Goal: Information Seeking & Learning: Learn about a topic

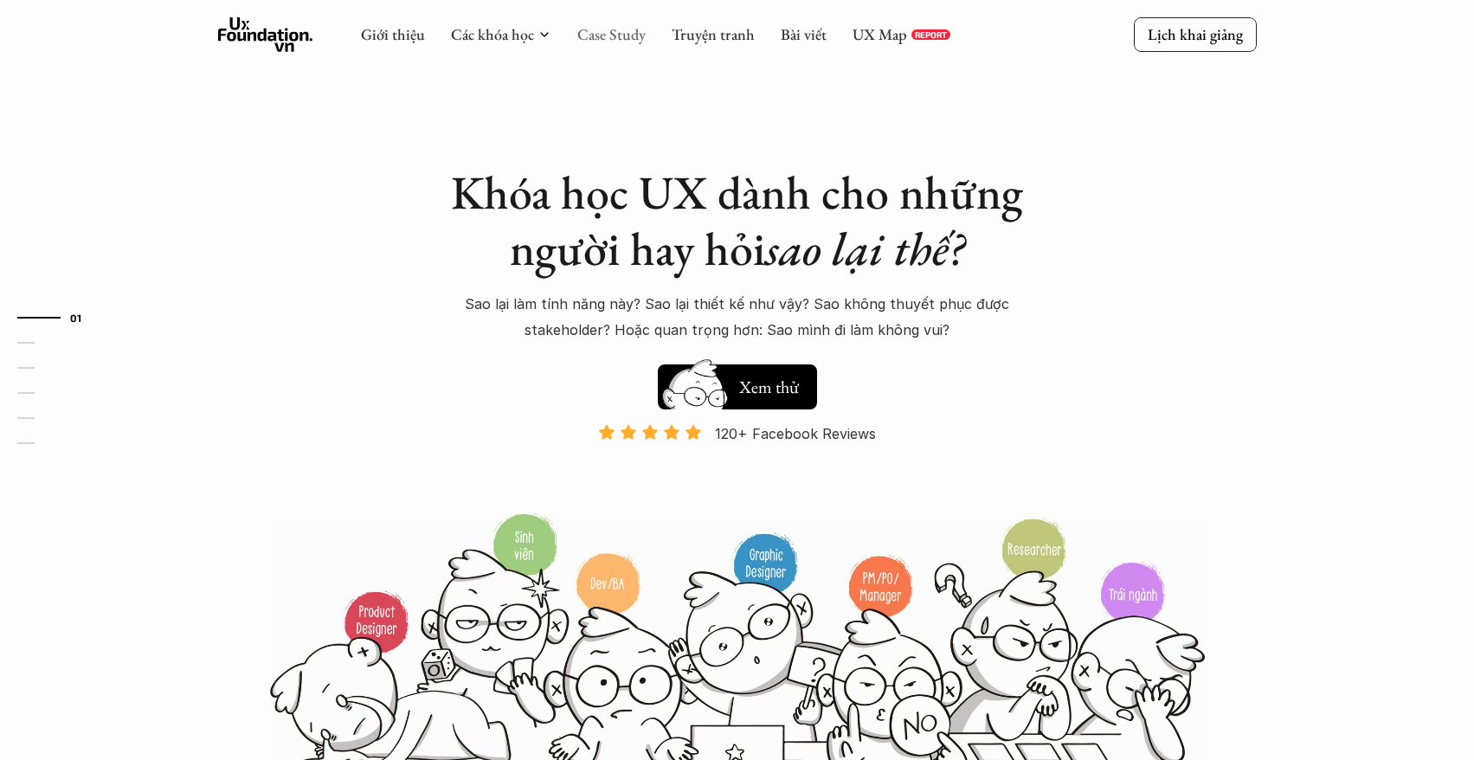
click at [603, 42] on link "Case Study" at bounding box center [611, 34] width 68 height 20
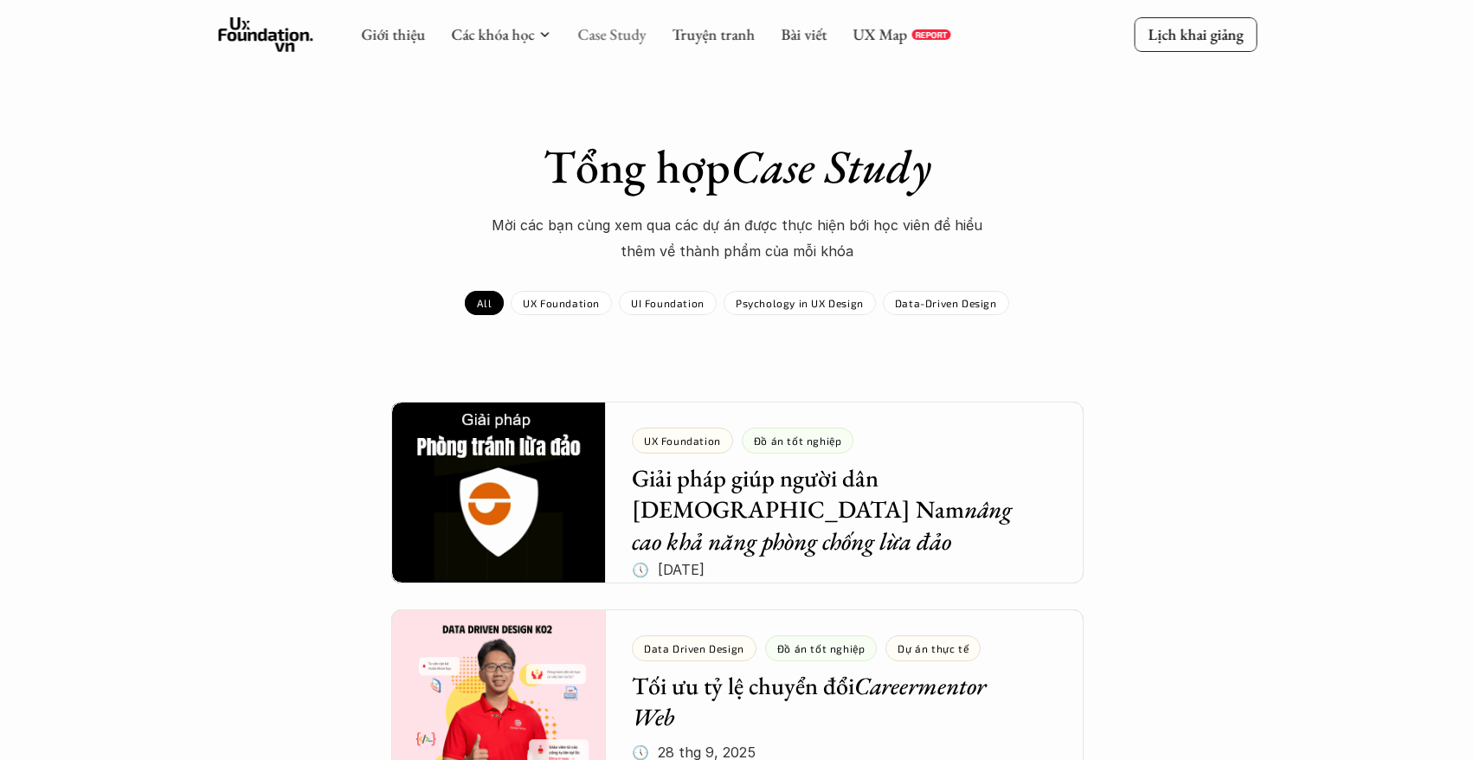
click at [595, 29] on link "Case Study" at bounding box center [611, 34] width 68 height 20
click at [917, 293] on div "Data-Driven Design" at bounding box center [946, 303] width 126 height 24
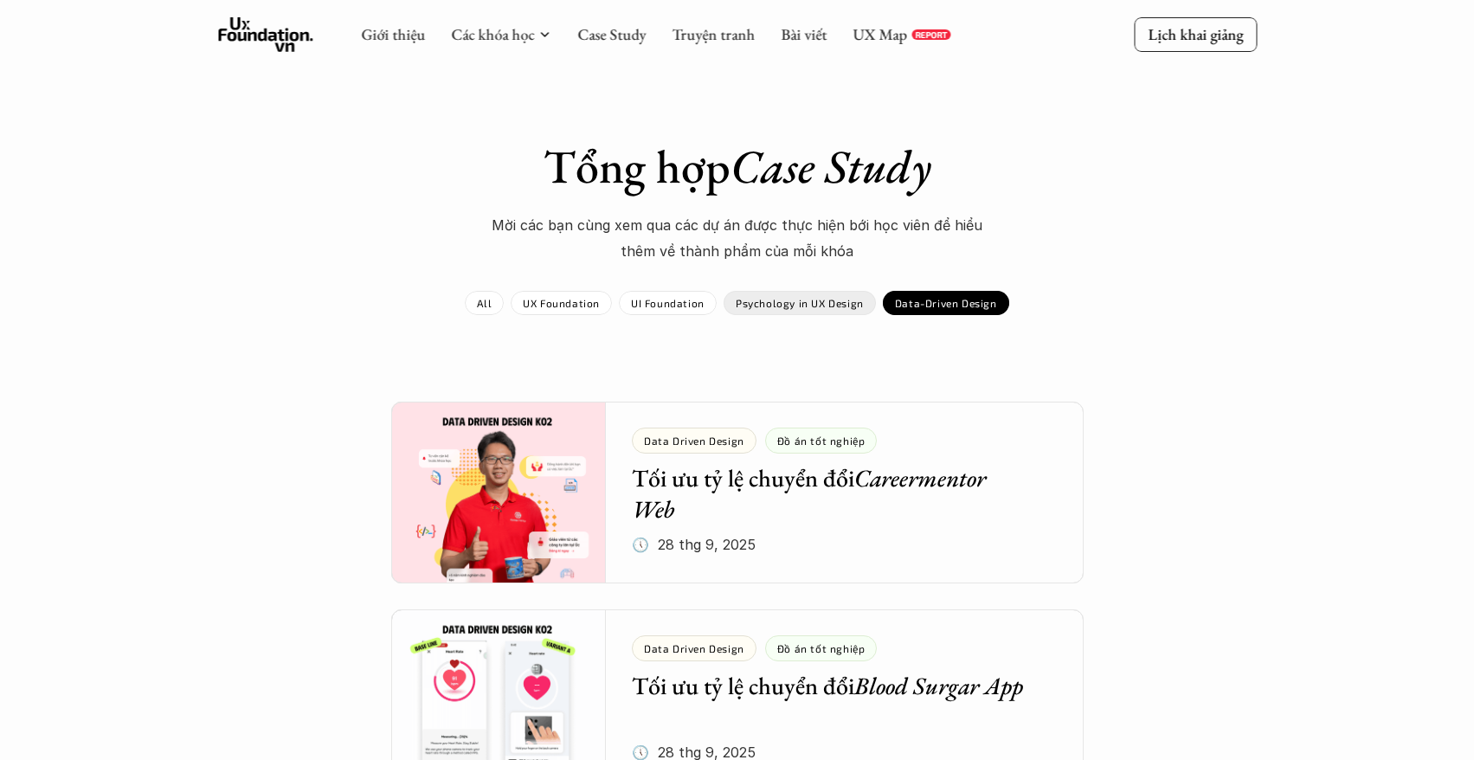
click at [820, 300] on p "Psychology in UX Design" at bounding box center [800, 303] width 128 height 12
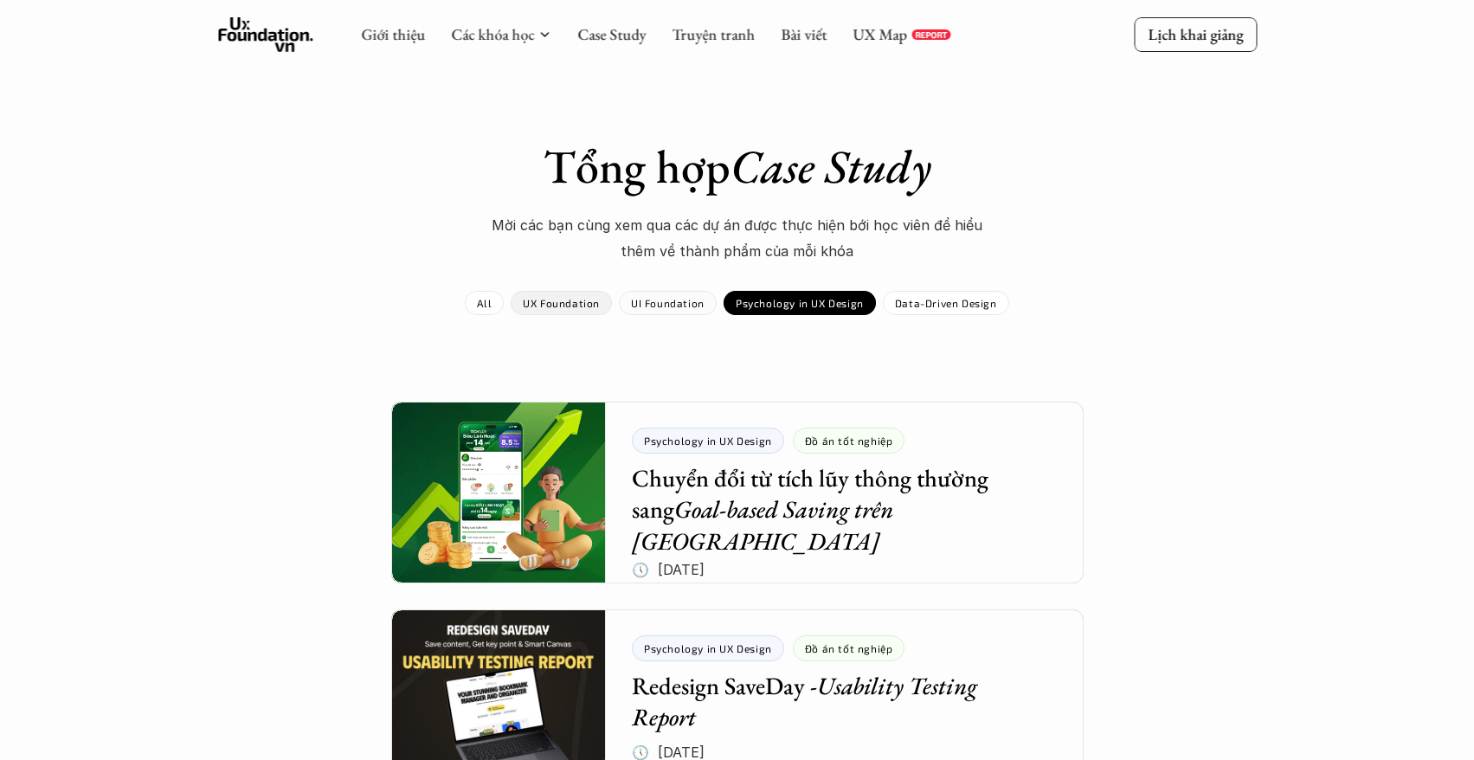
click at [654, 311] on div "UI Foundation" at bounding box center [668, 303] width 98 height 24
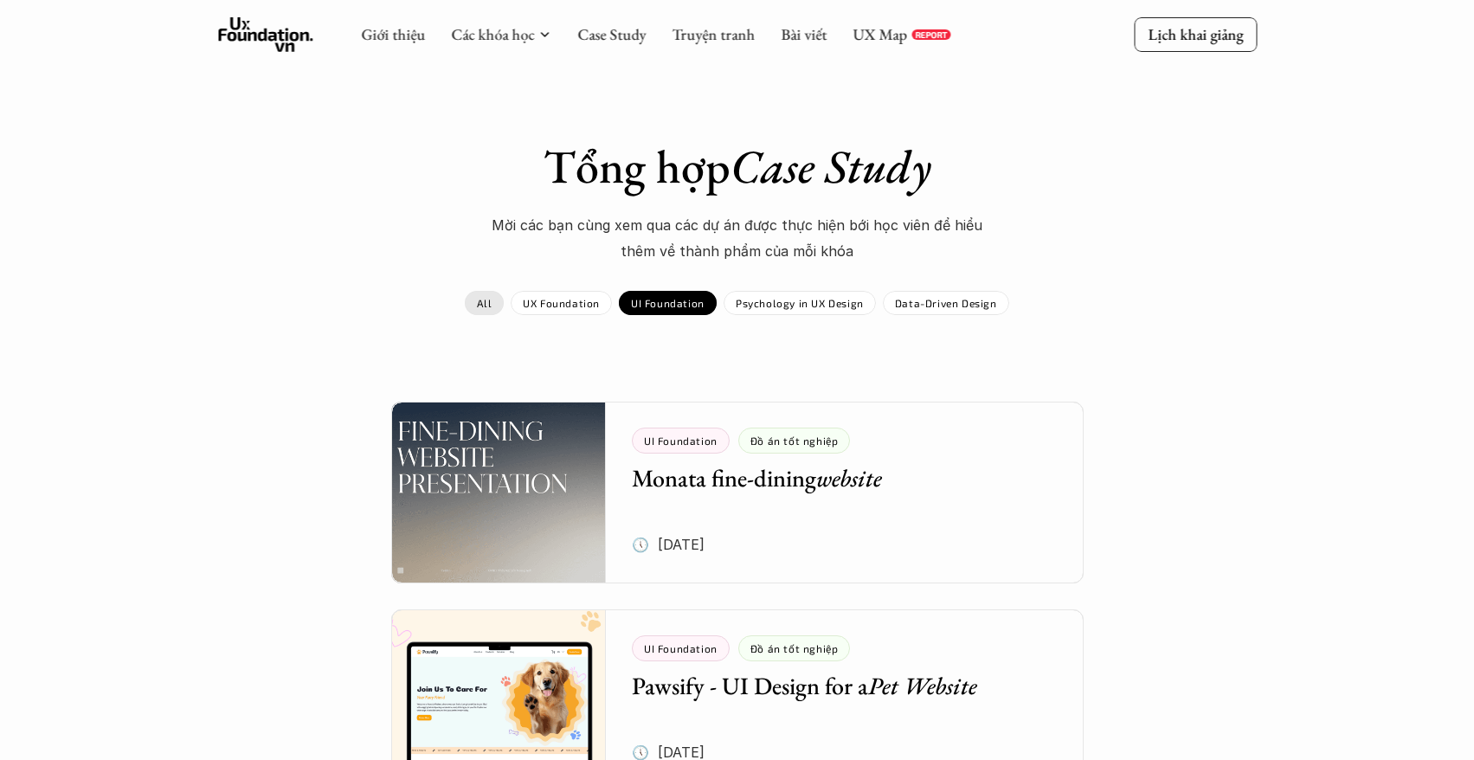
click at [488, 301] on p "All" at bounding box center [484, 303] width 15 height 12
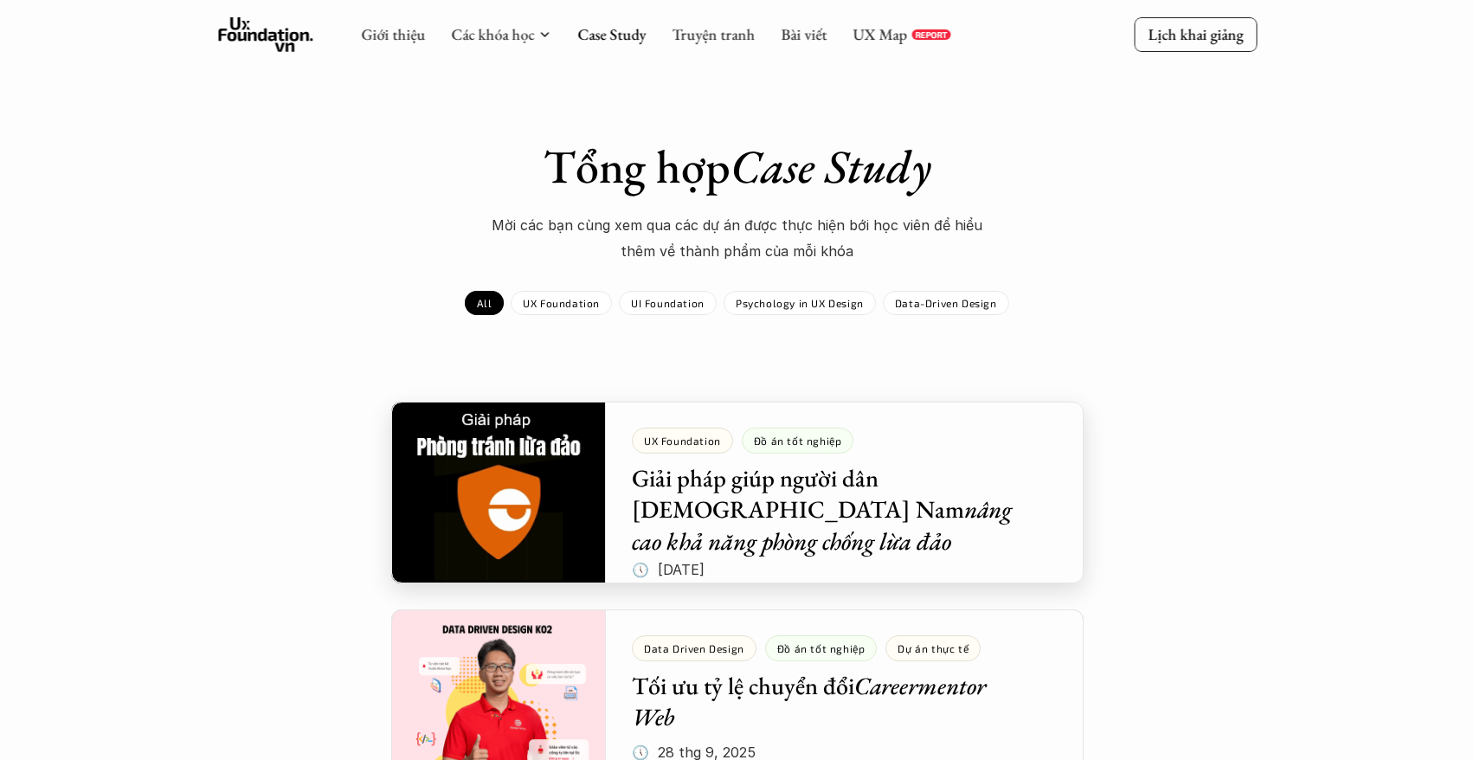
click at [764, 473] on div at bounding box center [737, 493] width 692 height 182
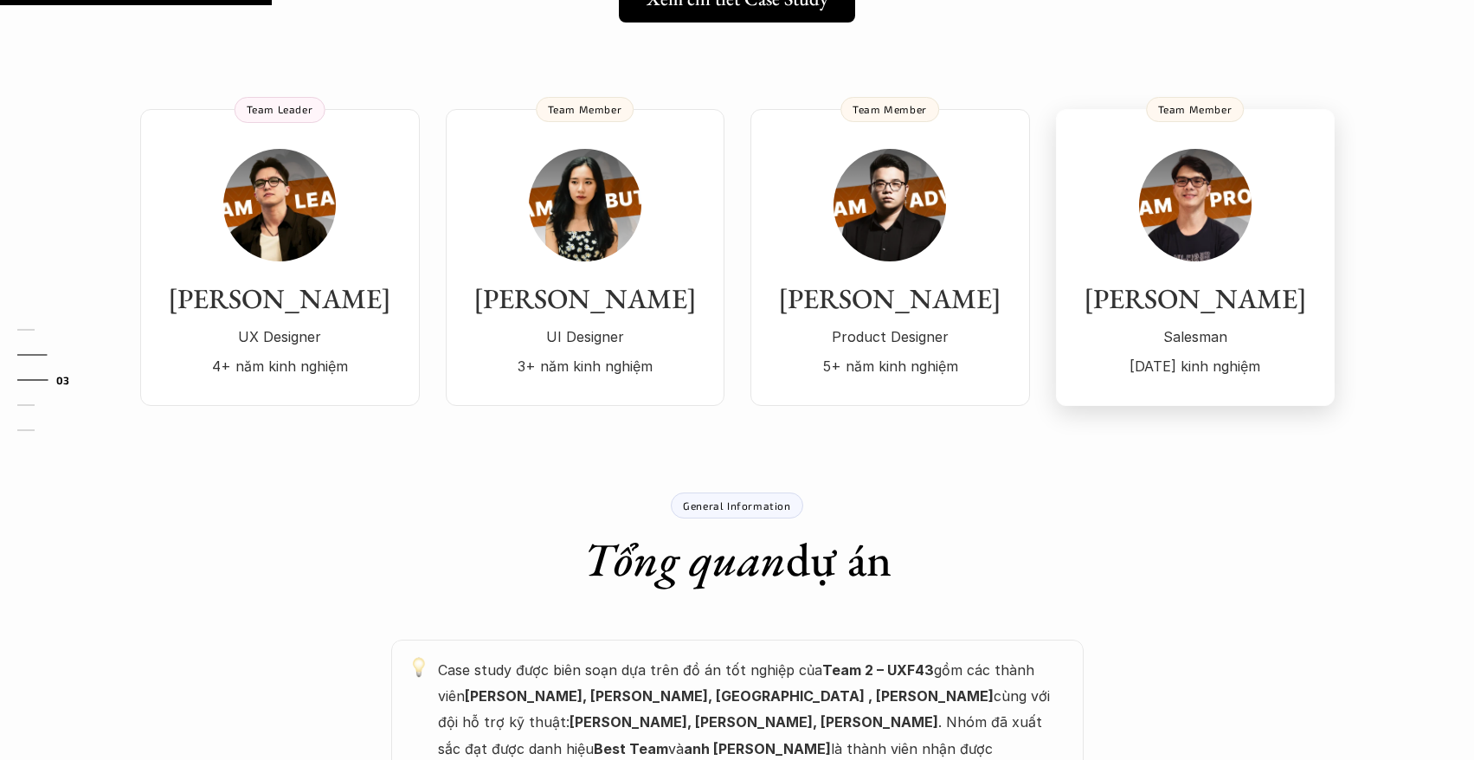
scroll to position [511, 0]
